Goal: Navigation & Orientation: Understand site structure

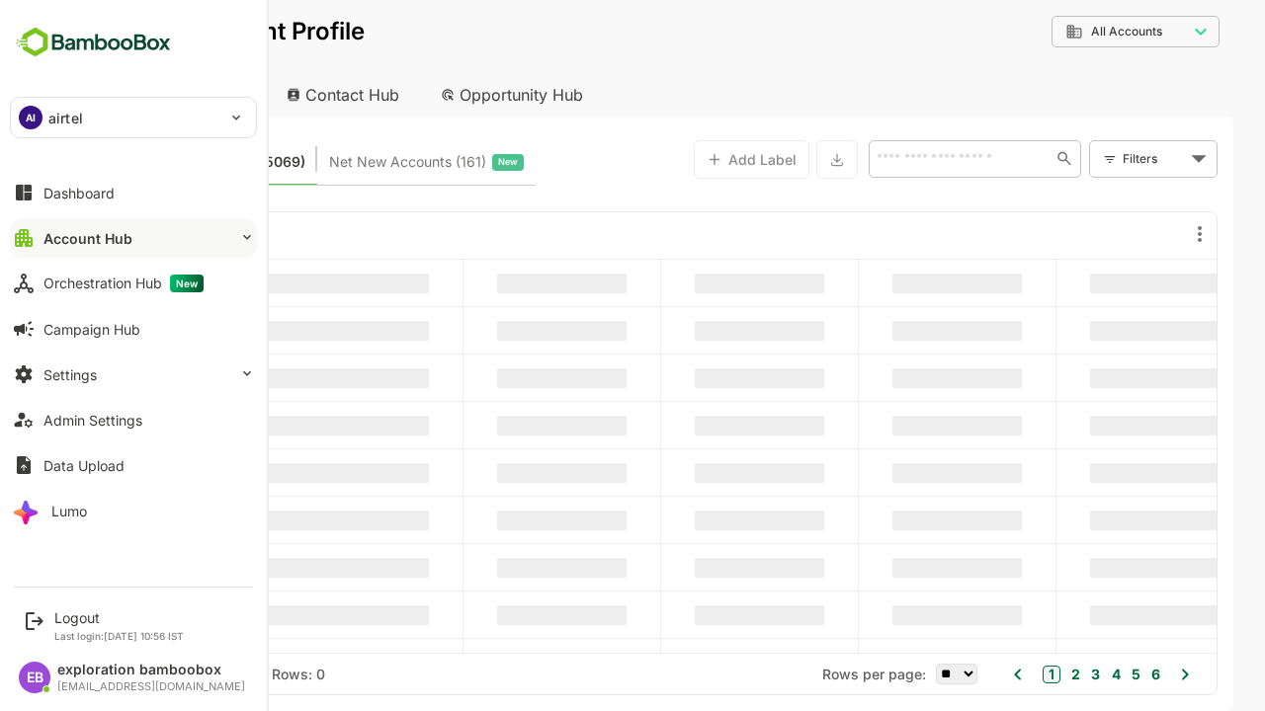
click at [133, 238] on button "Account Hub" at bounding box center [133, 238] width 247 height 40
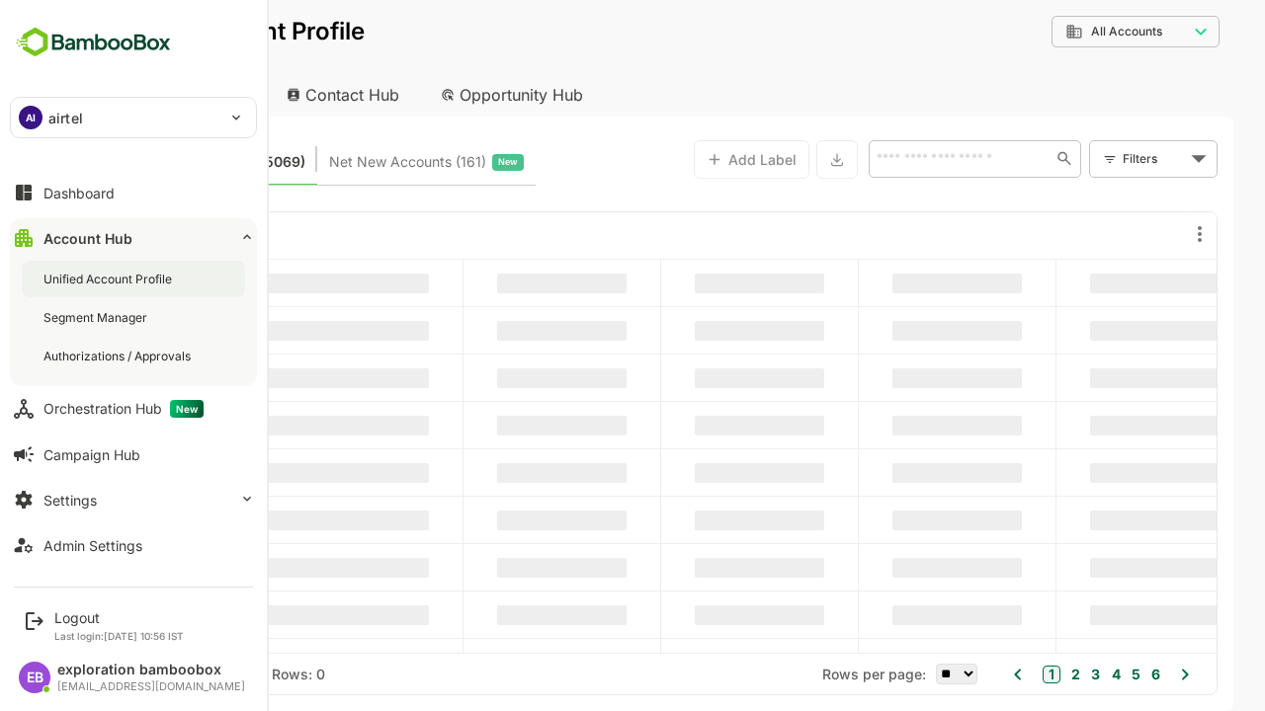
click at [110, 279] on div "Unified Account Profile" at bounding box center [109, 279] width 132 height 17
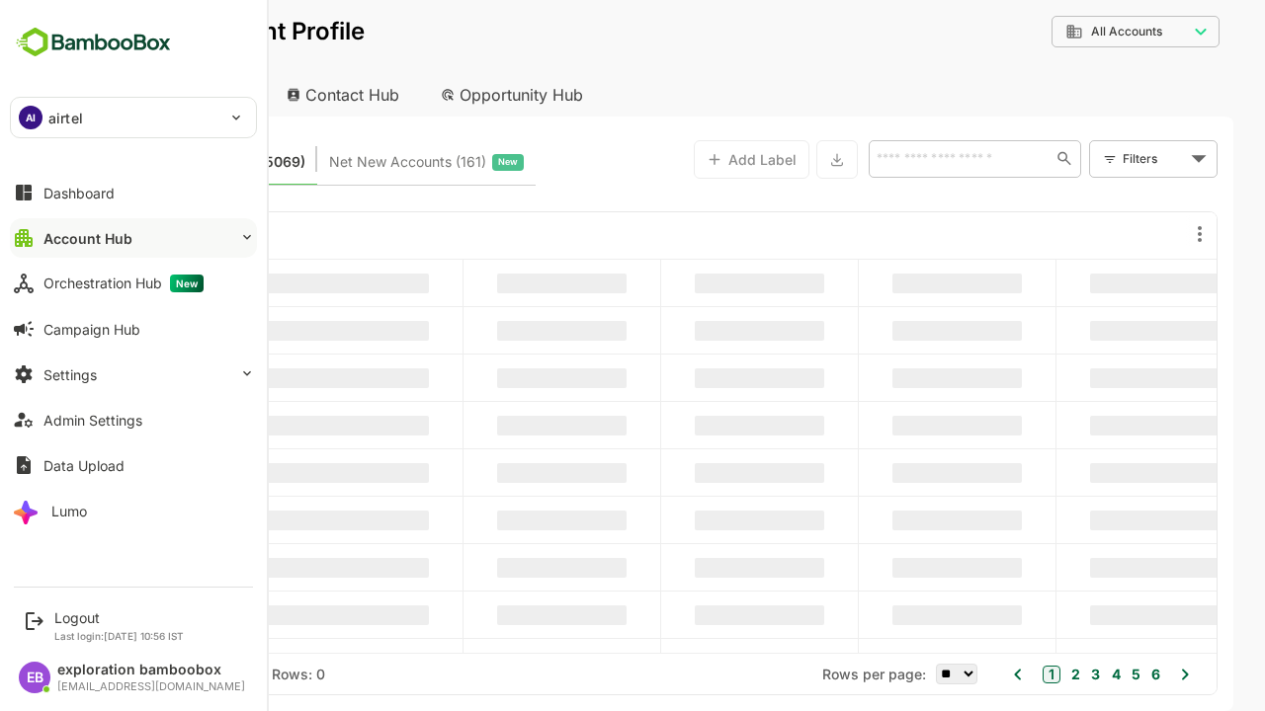
click at [133, 238] on button "Account Hub" at bounding box center [133, 238] width 247 height 40
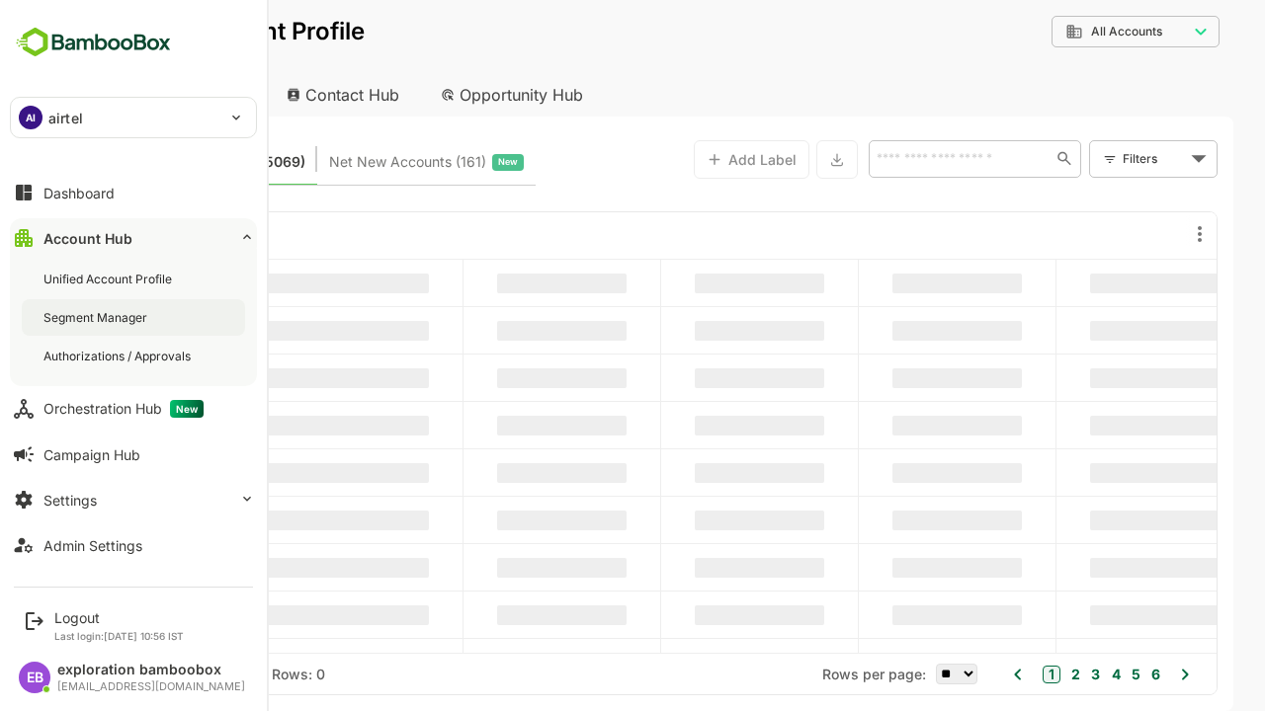
click at [97, 317] on div "Segment Manager" at bounding box center [97, 317] width 108 height 17
click at [119, 356] on div "Authorizations / Approvals" at bounding box center [118, 356] width 151 height 17
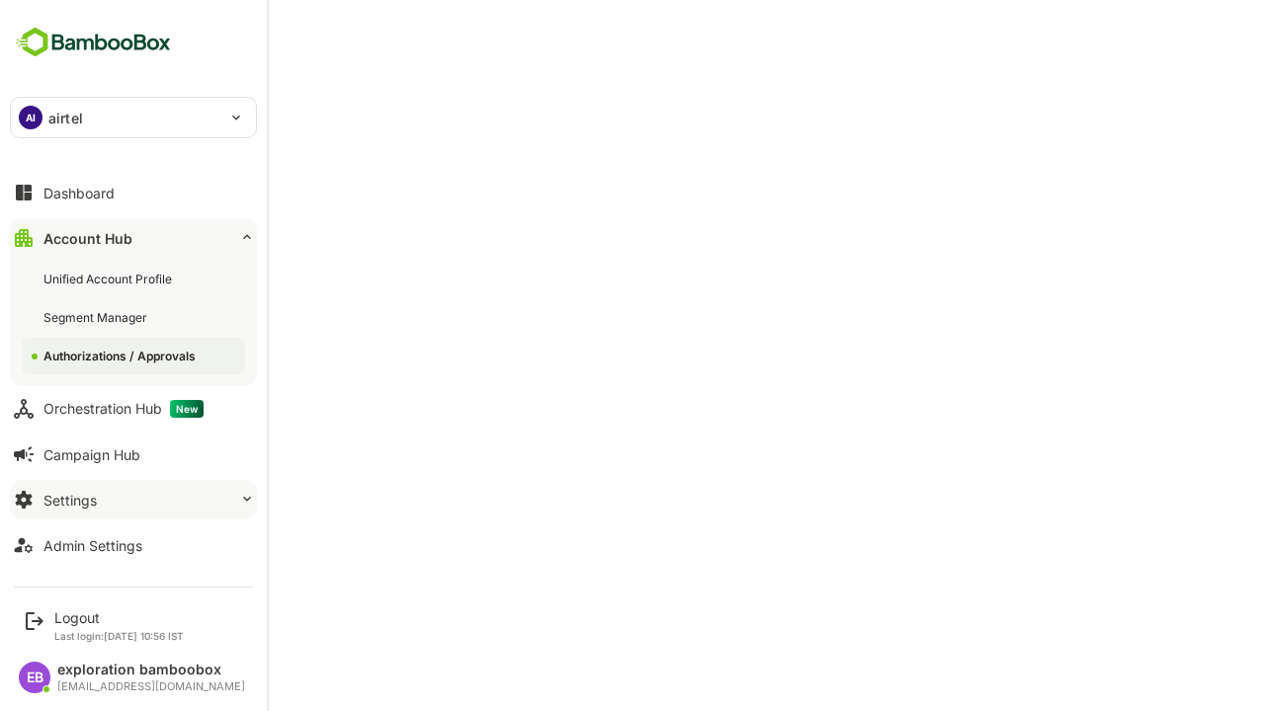
click at [133, 238] on button "Account Hub" at bounding box center [133, 238] width 247 height 40
click at [133, 480] on button "Settings" at bounding box center [133, 500] width 247 height 40
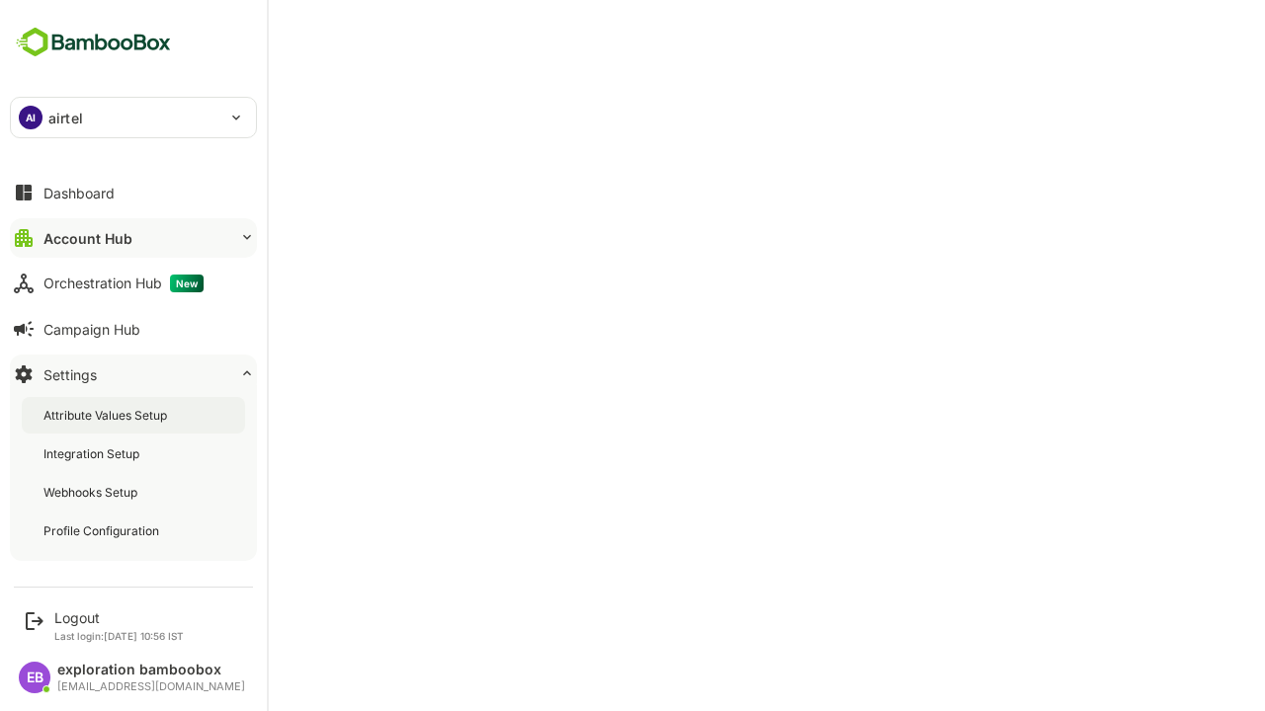
click at [107, 415] on div "Attribute Values Setup" at bounding box center [106, 415] width 127 height 17
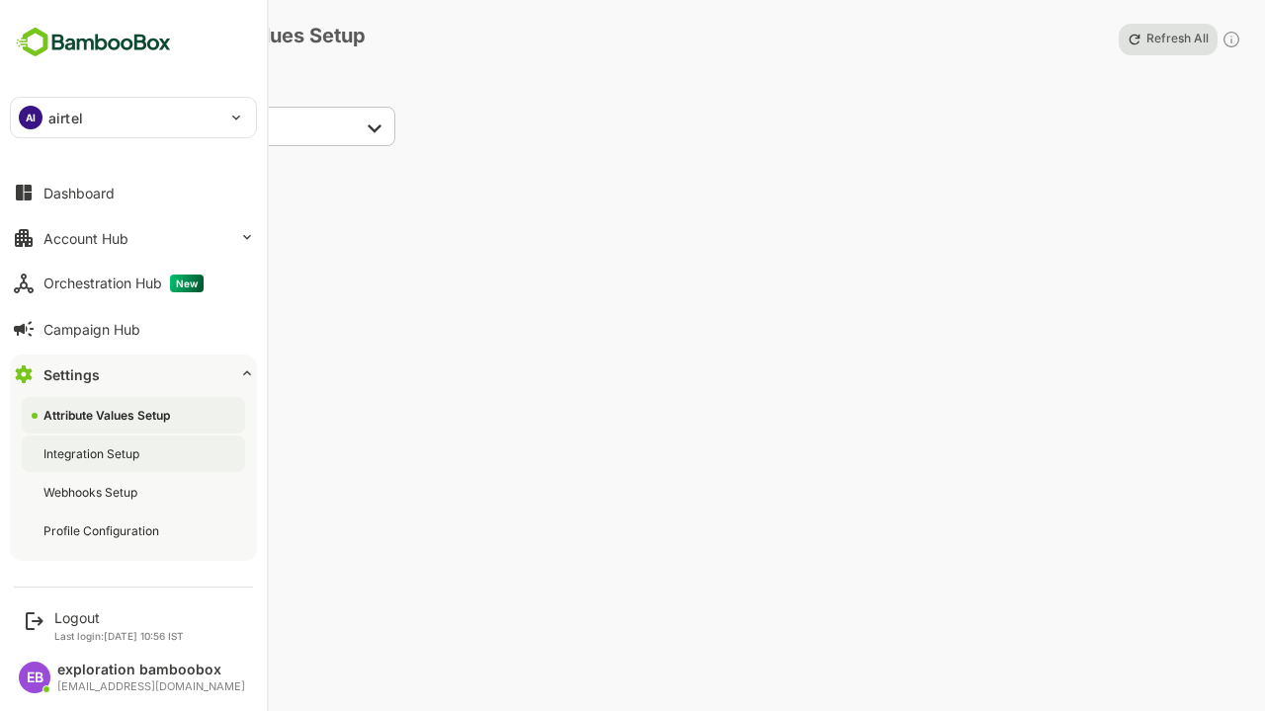
click at [93, 453] on div "Integration Setup" at bounding box center [93, 454] width 100 height 17
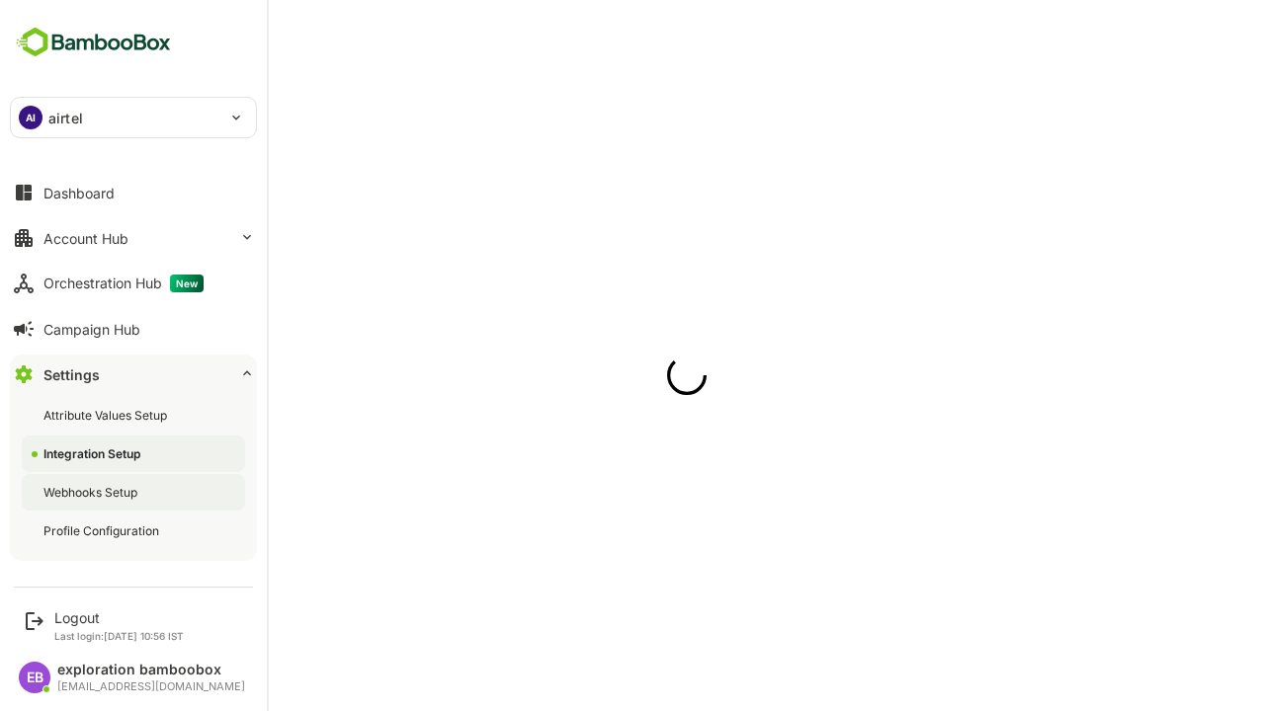
click at [92, 492] on div "Webhooks Setup" at bounding box center [92, 492] width 98 height 17
click at [103, 531] on div "Profile Configuration" at bounding box center [103, 531] width 120 height 17
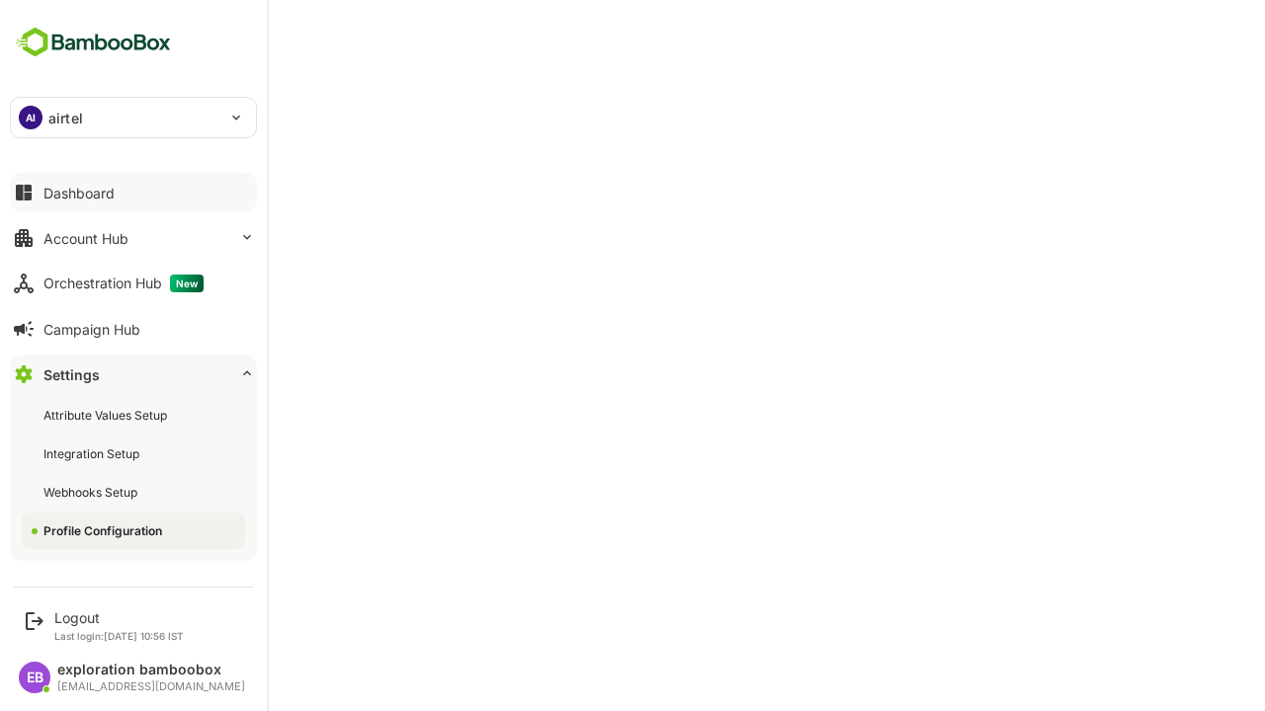
click at [133, 193] on button "Dashboard" at bounding box center [133, 193] width 247 height 40
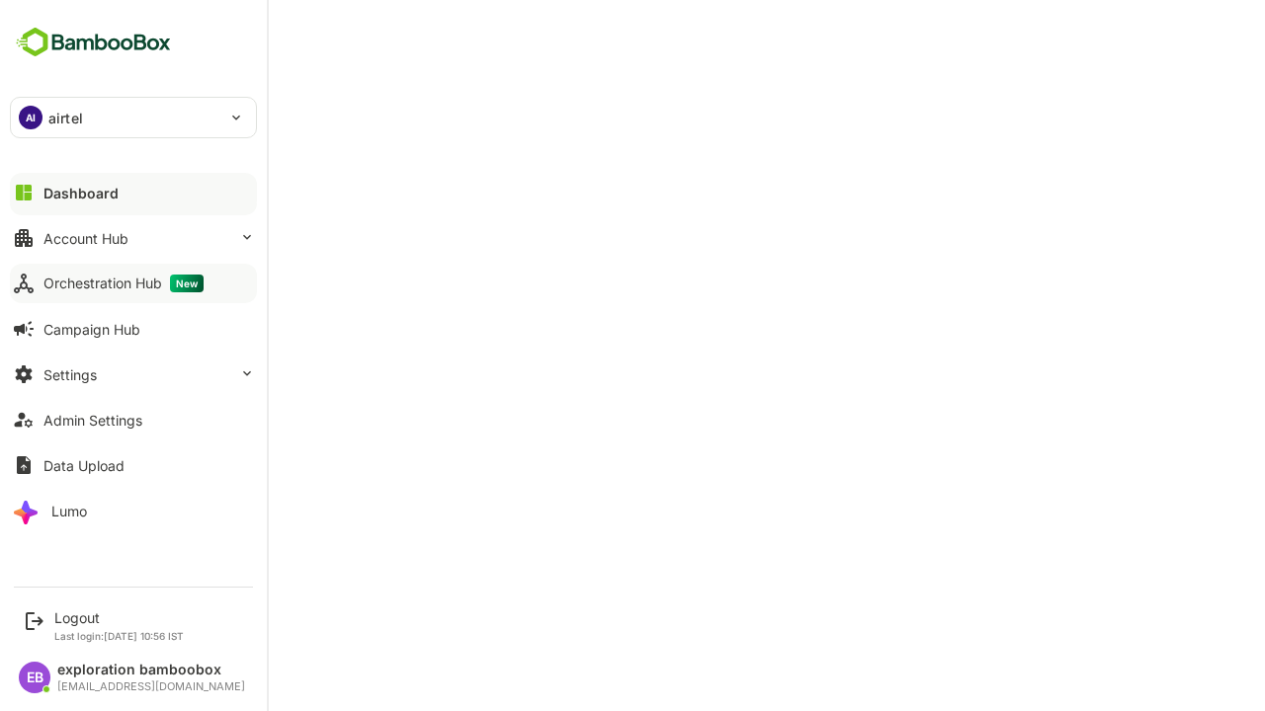
click at [123, 284] on div "Orchestration Hub New" at bounding box center [123, 284] width 160 height 18
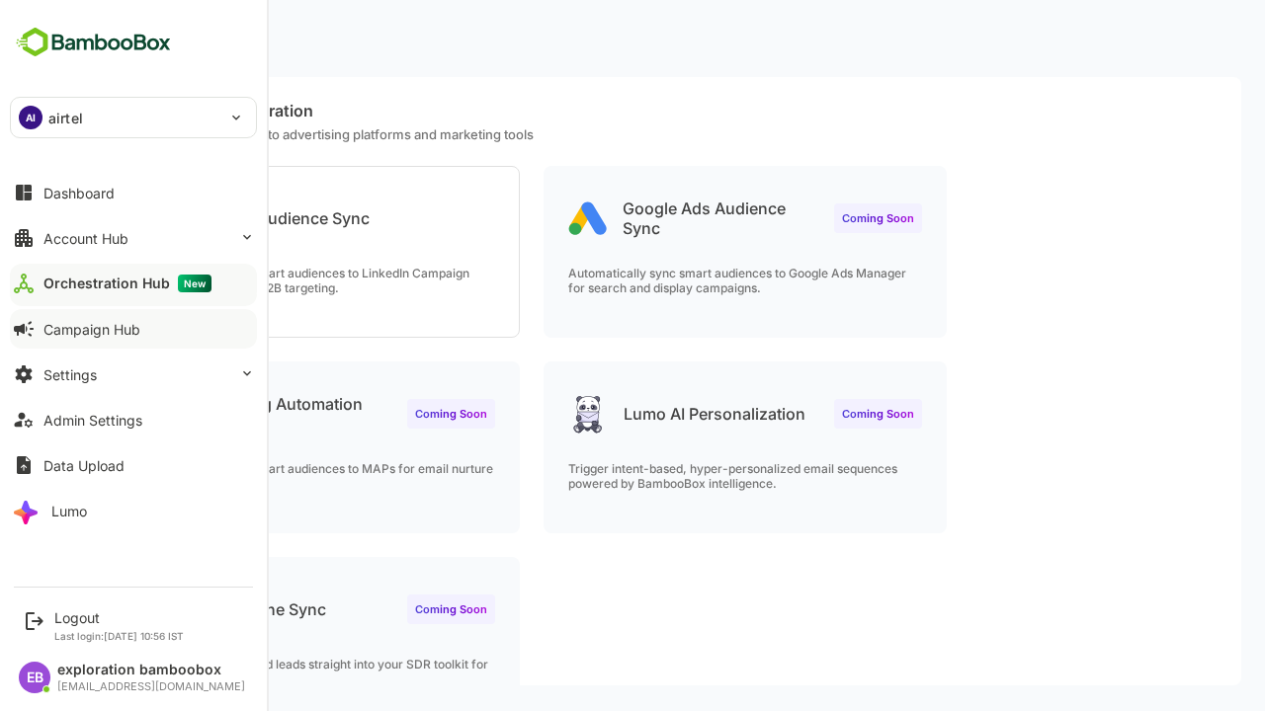
click at [91, 329] on div "Campaign Hub" at bounding box center [91, 329] width 97 height 17
